Goal: Task Accomplishment & Management: Manage account settings

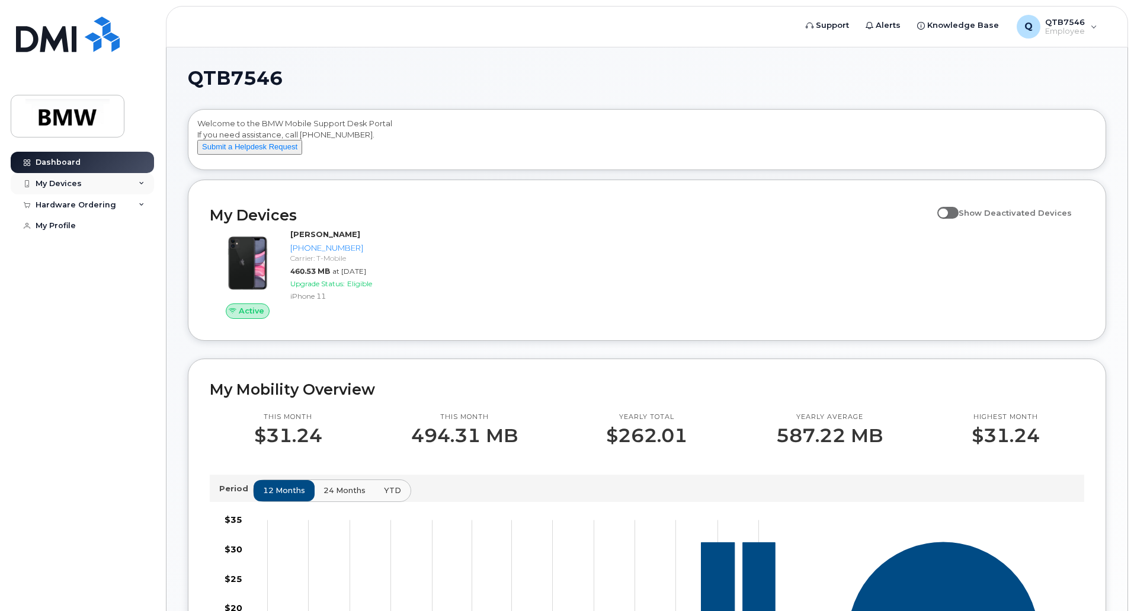
click at [80, 191] on div "My Devices" at bounding box center [82, 183] width 143 height 21
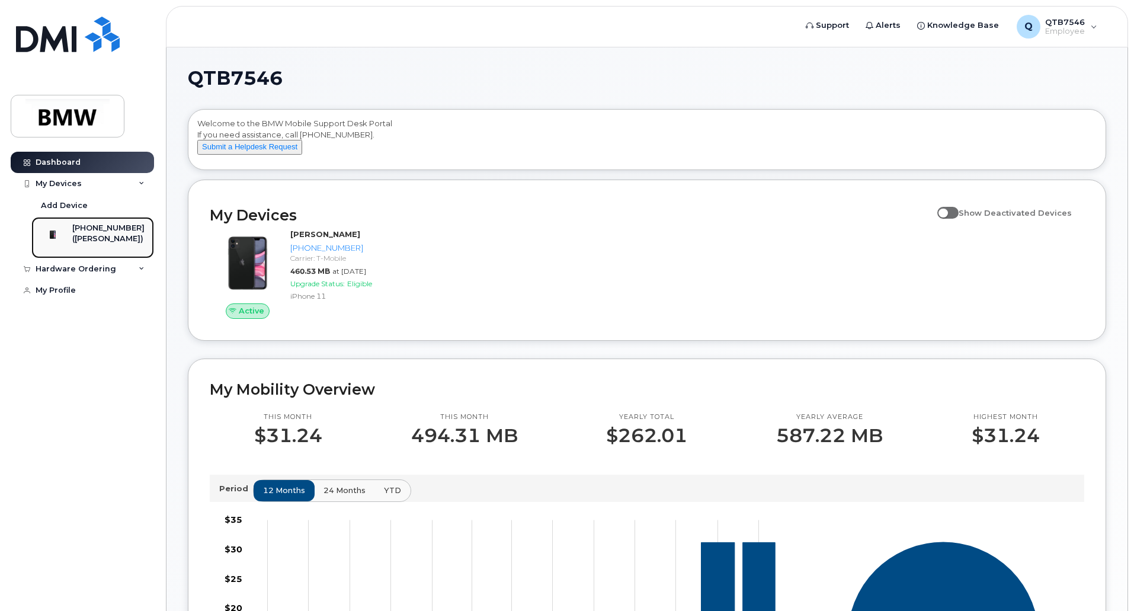
click at [101, 242] on div "([PERSON_NAME])" at bounding box center [108, 238] width 72 height 11
drag, startPoint x: 749, startPoint y: 263, endPoint x: 639, endPoint y: 268, distance: 109.8
click at [749, 263] on div "Active Bradley Gregory 864-448-8904 Carrier: T-Mobile 460.53 MB at Sep 01, 2025…" at bounding box center [647, 274] width 889 height 104
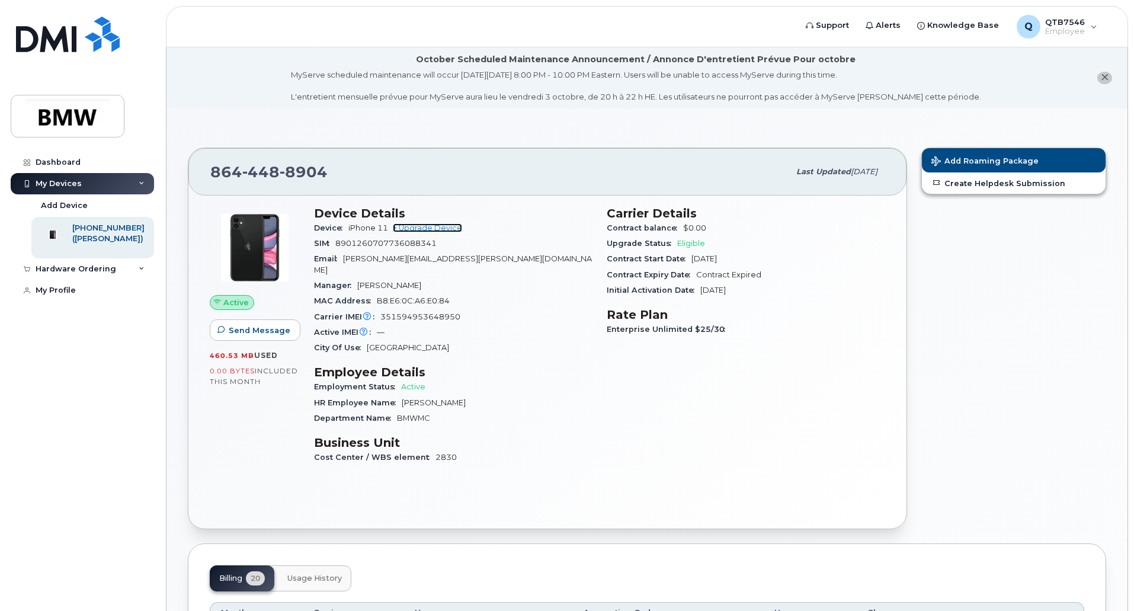
click at [414, 228] on link "+ Upgrade Device" at bounding box center [427, 227] width 69 height 9
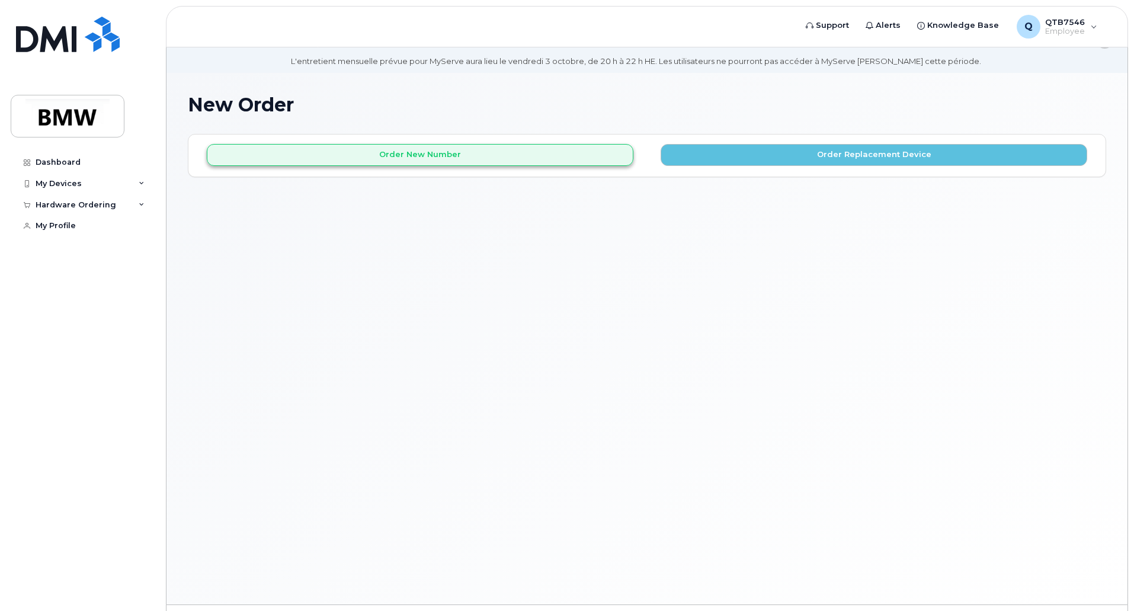
scroll to position [67, 0]
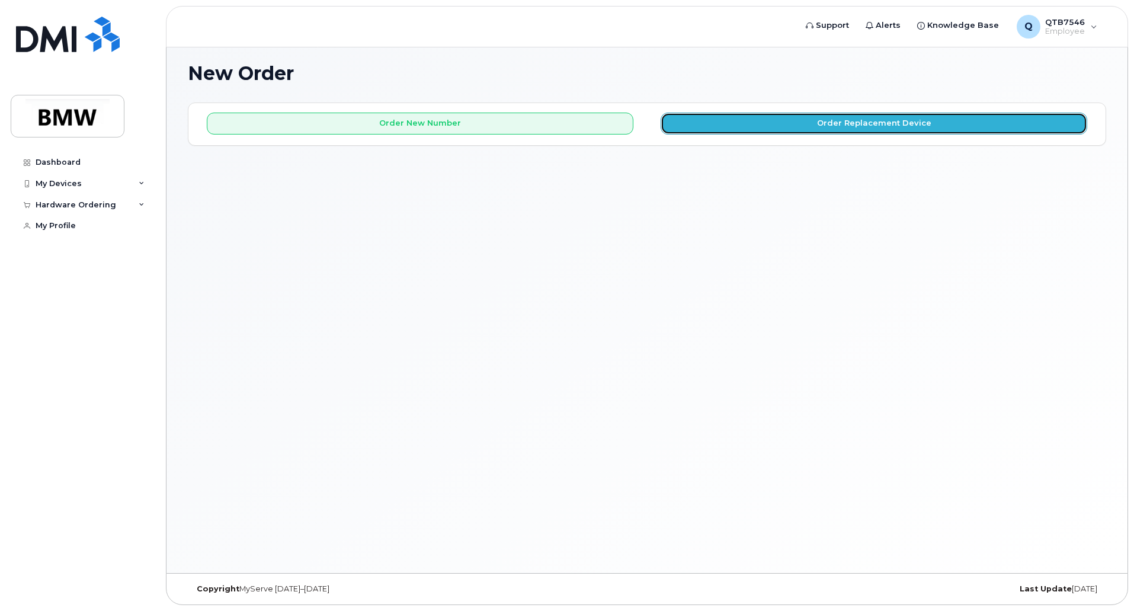
click at [750, 130] on button "Order Replacement Device" at bounding box center [874, 124] width 427 height 22
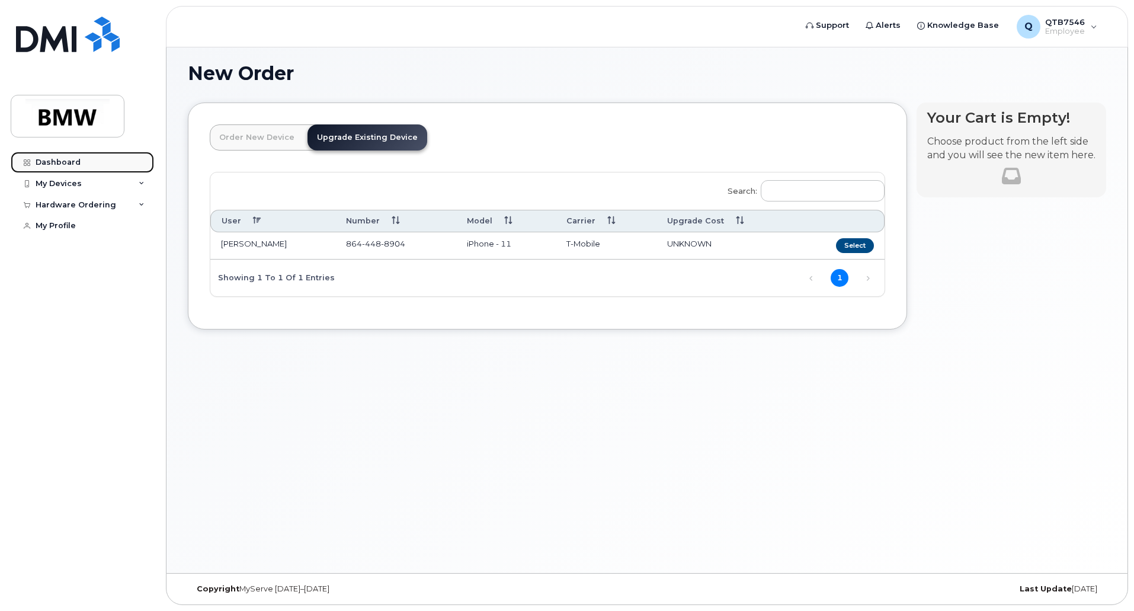
click at [64, 161] on div "Dashboard" at bounding box center [58, 162] width 45 height 9
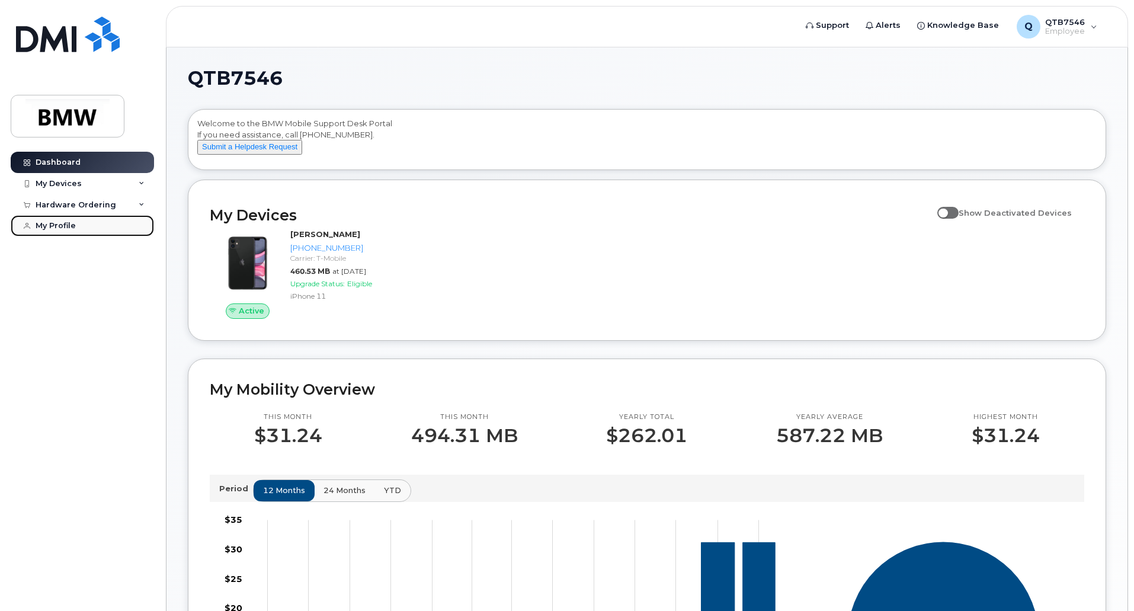
click at [56, 228] on div "My Profile" at bounding box center [56, 225] width 40 height 9
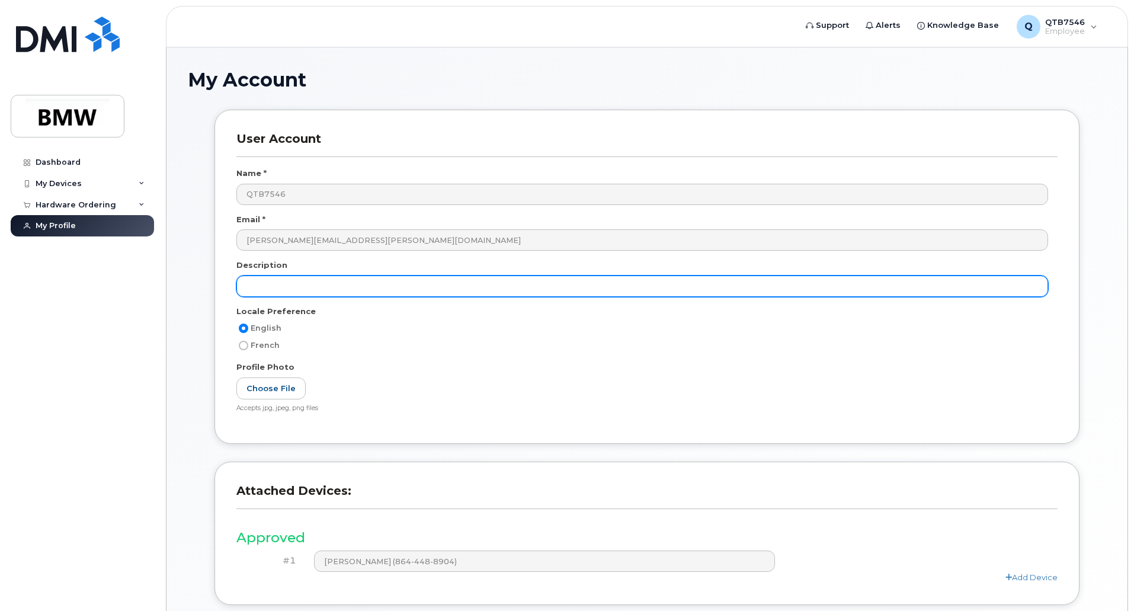
scroll to position [153, 0]
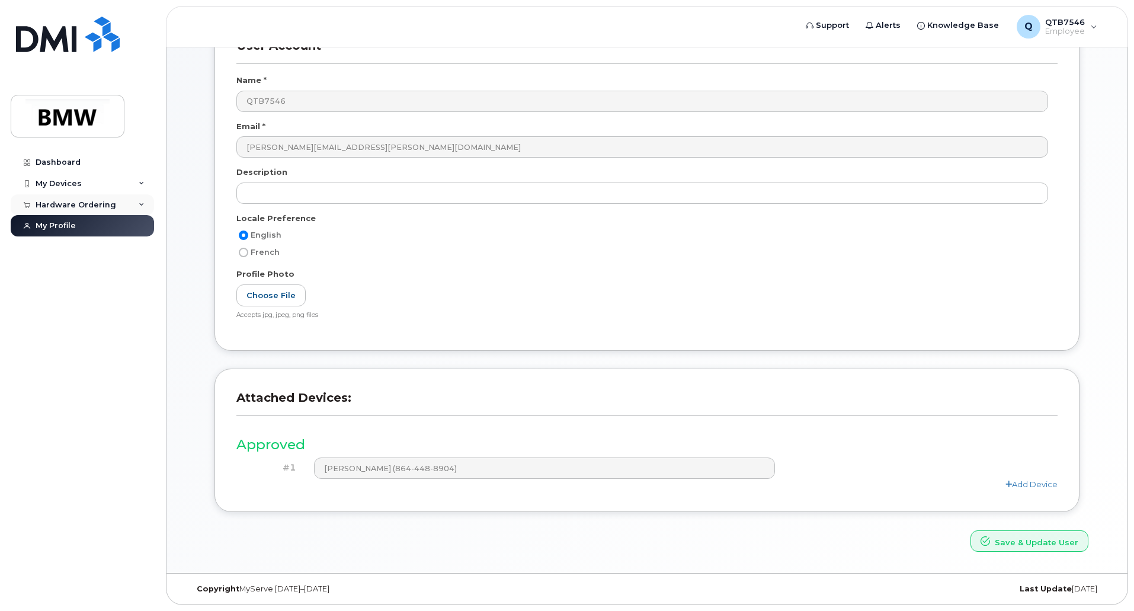
click at [57, 209] on div "Hardware Ordering" at bounding box center [82, 204] width 143 height 21
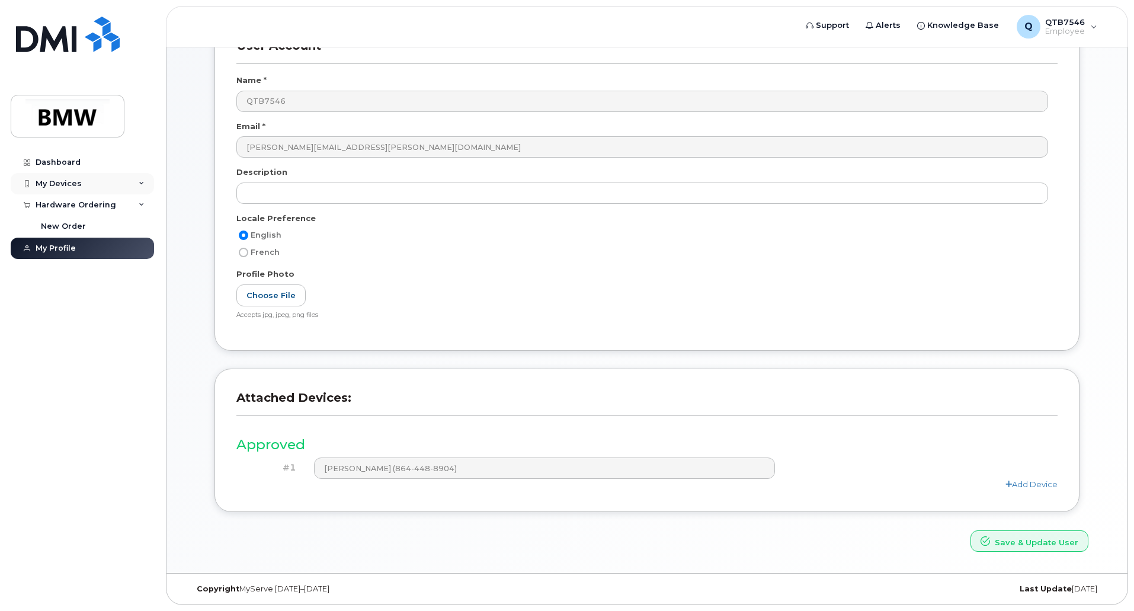
click at [73, 185] on div "My Devices" at bounding box center [59, 183] width 46 height 9
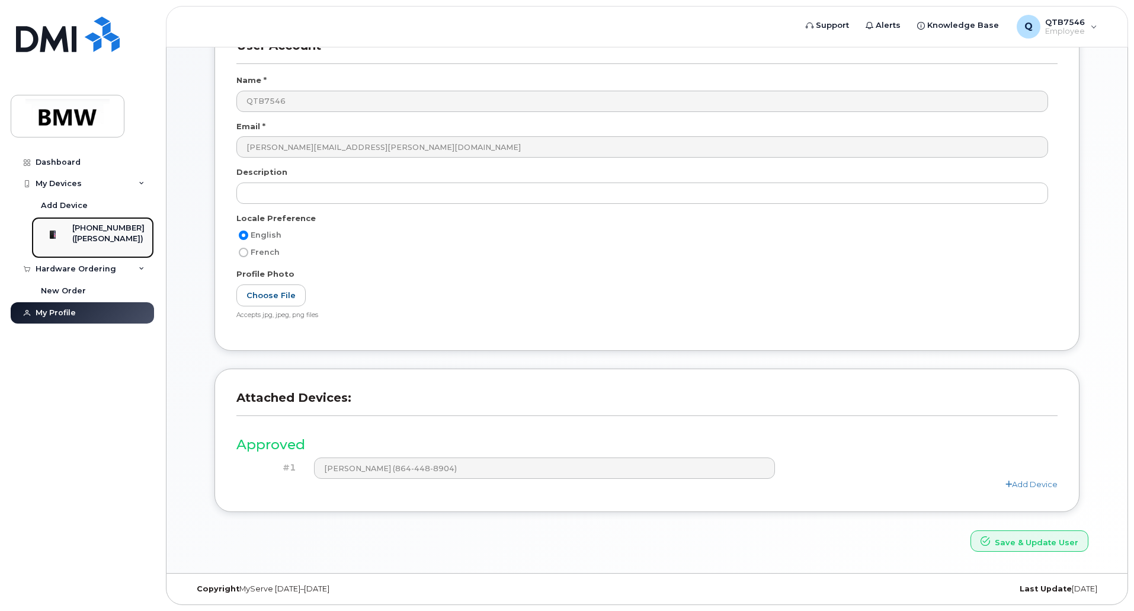
click at [102, 244] on div "([PERSON_NAME])" at bounding box center [108, 238] width 72 height 11
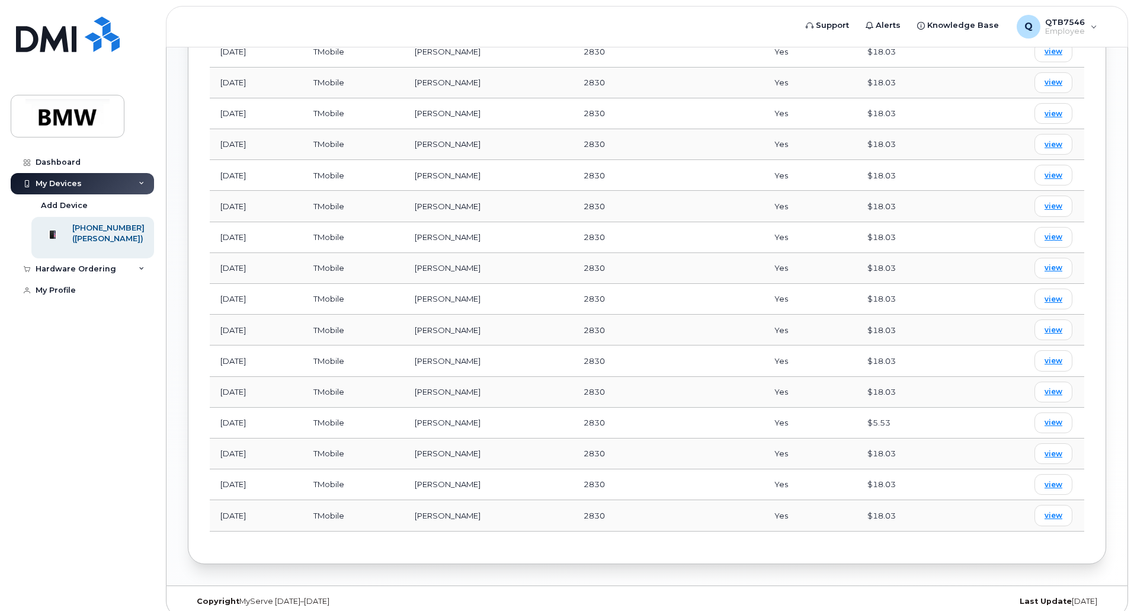
scroll to position [712, 0]
click at [1090, 30] on div "Q QTB7546 Employee" at bounding box center [1057, 27] width 97 height 24
click at [720, 33] on header "Support Alerts Knowledge Base Q QTB7546 Employee English Français Sign out" at bounding box center [647, 26] width 962 height 41
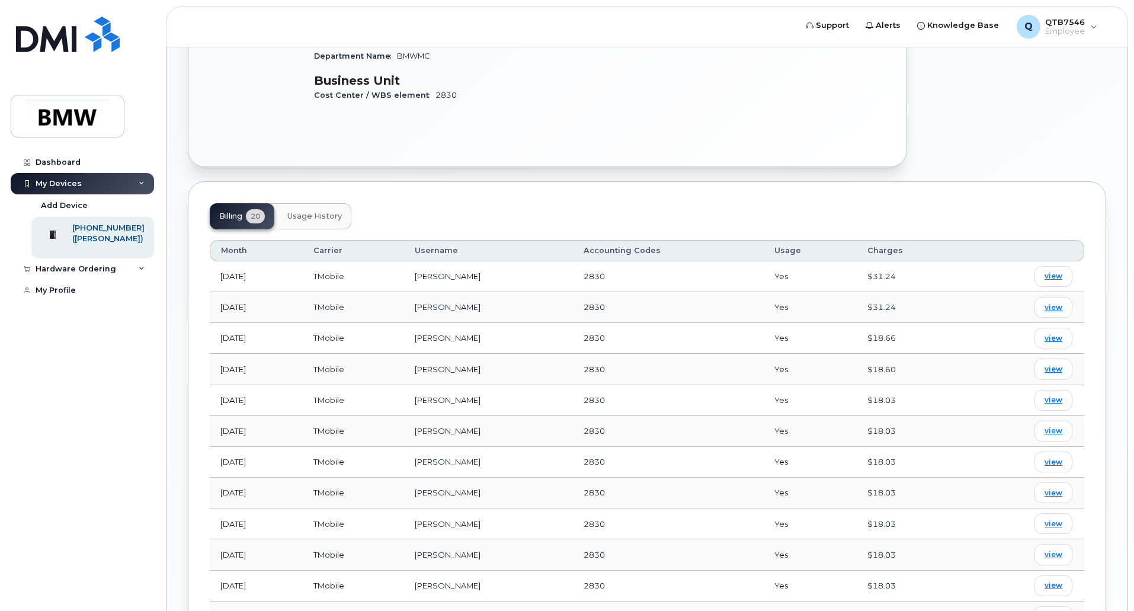
scroll to position [356, 0]
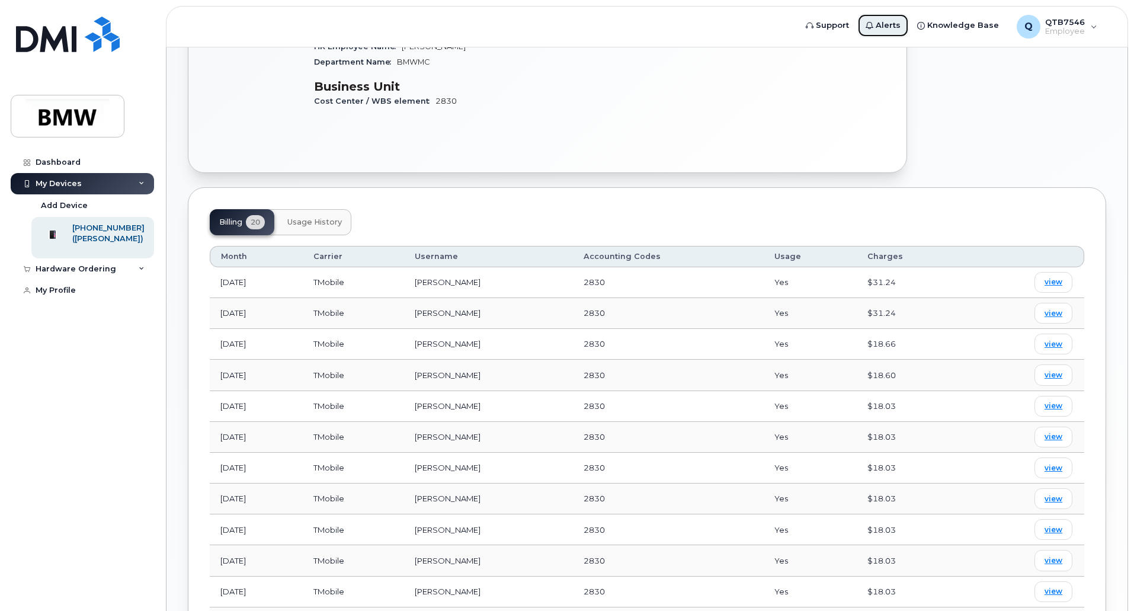
click at [896, 27] on span "Alerts" at bounding box center [888, 26] width 25 height 12
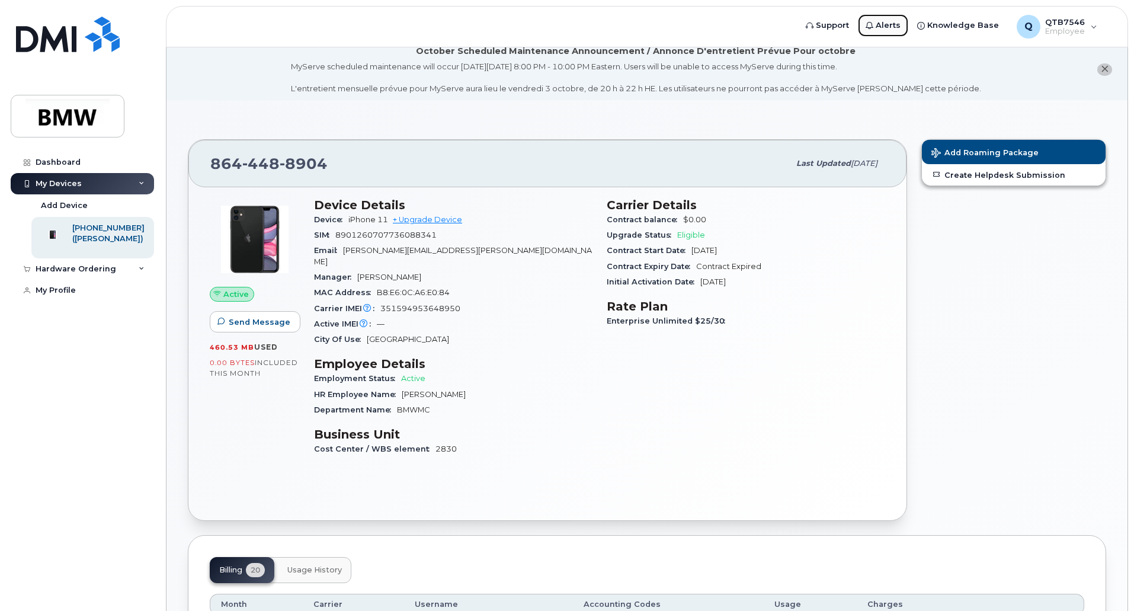
scroll to position [0, 0]
